Goal: Check status: Check status

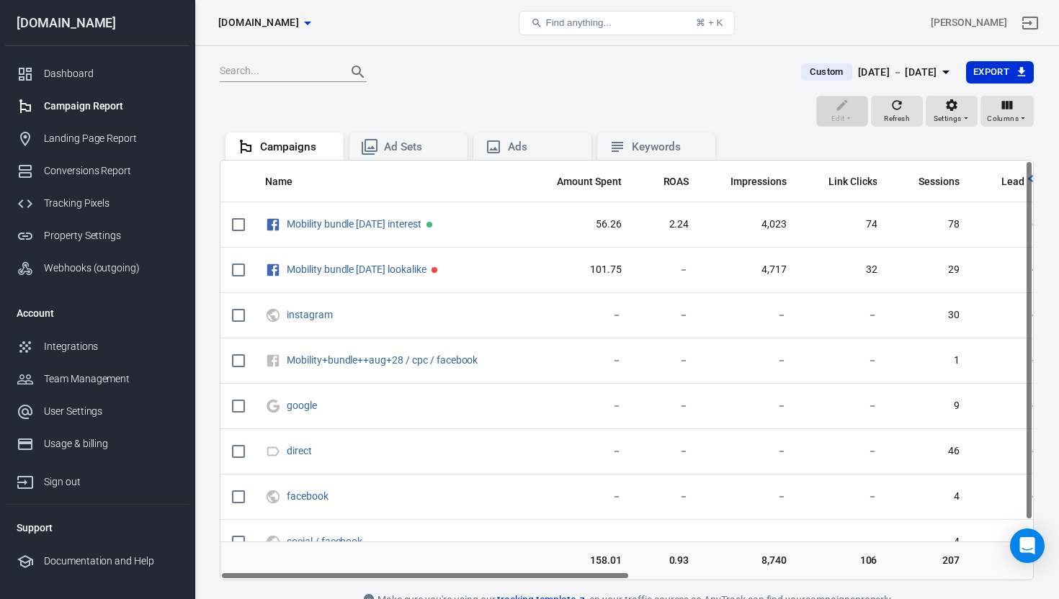
click at [937, 76] on icon "button" at bounding box center [945, 71] width 17 height 17
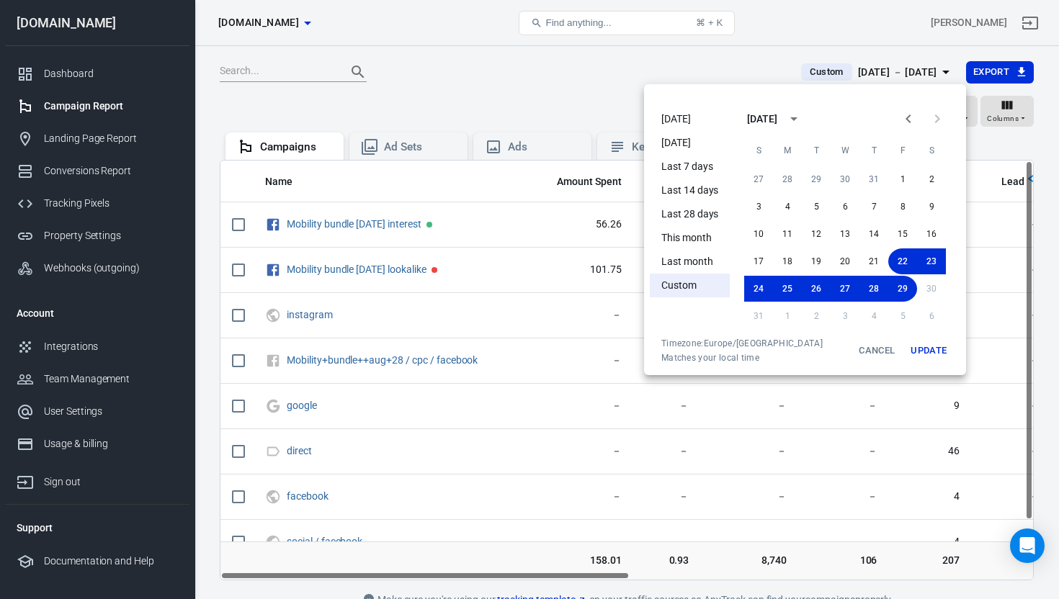
click at [506, 79] on div at bounding box center [529, 299] width 1059 height 599
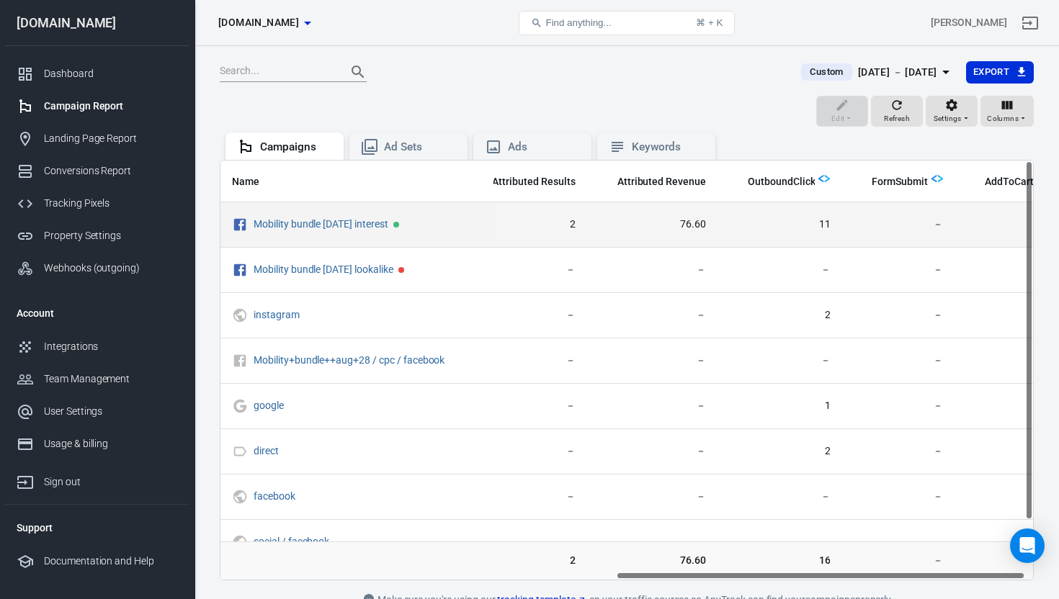
scroll to position [0, 782]
